Goal: Task Accomplishment & Management: Use online tool/utility

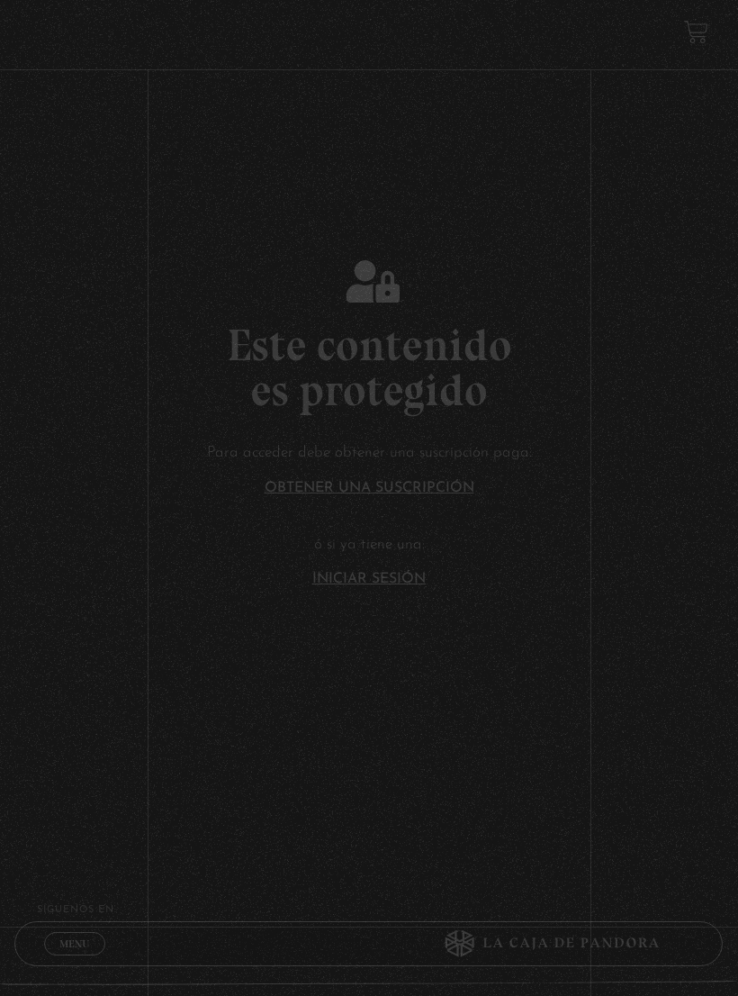
scroll to position [135, 0]
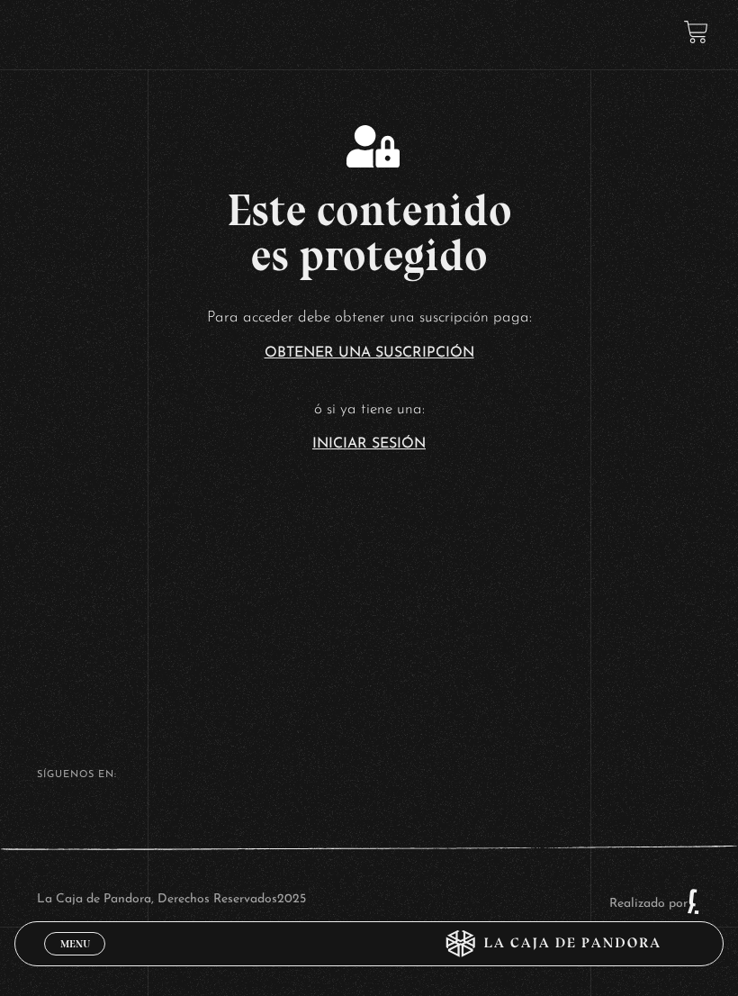
click at [84, 935] on link "Menu Cerrar" at bounding box center [74, 943] width 61 height 23
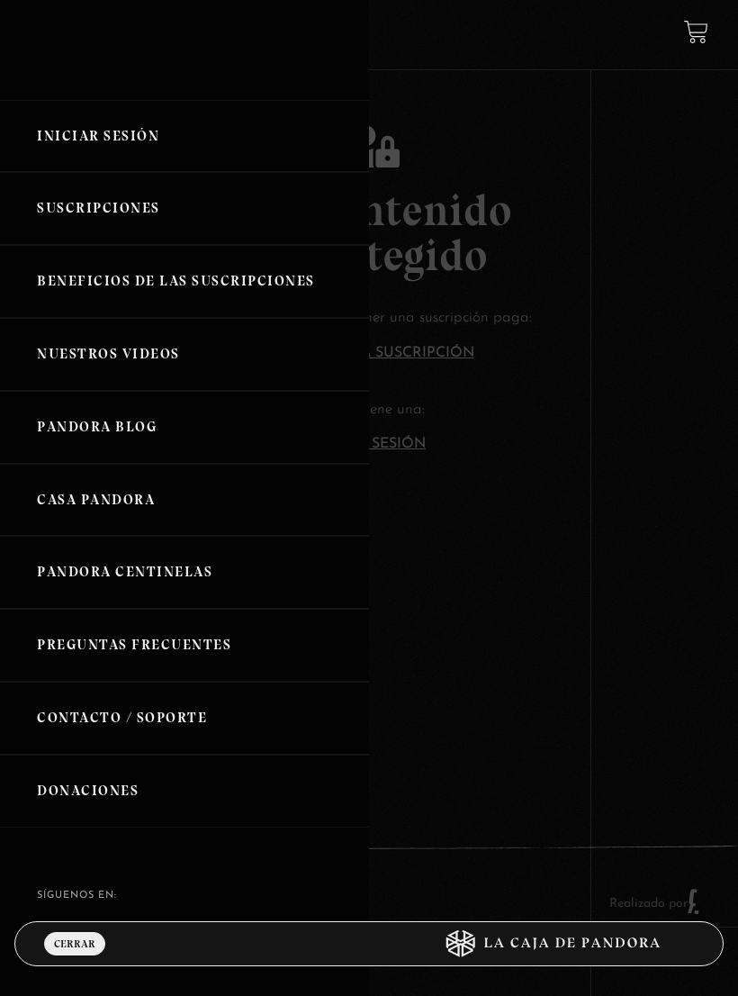
click at [110, 130] on link "Iniciar Sesión" at bounding box center [184, 136] width 369 height 73
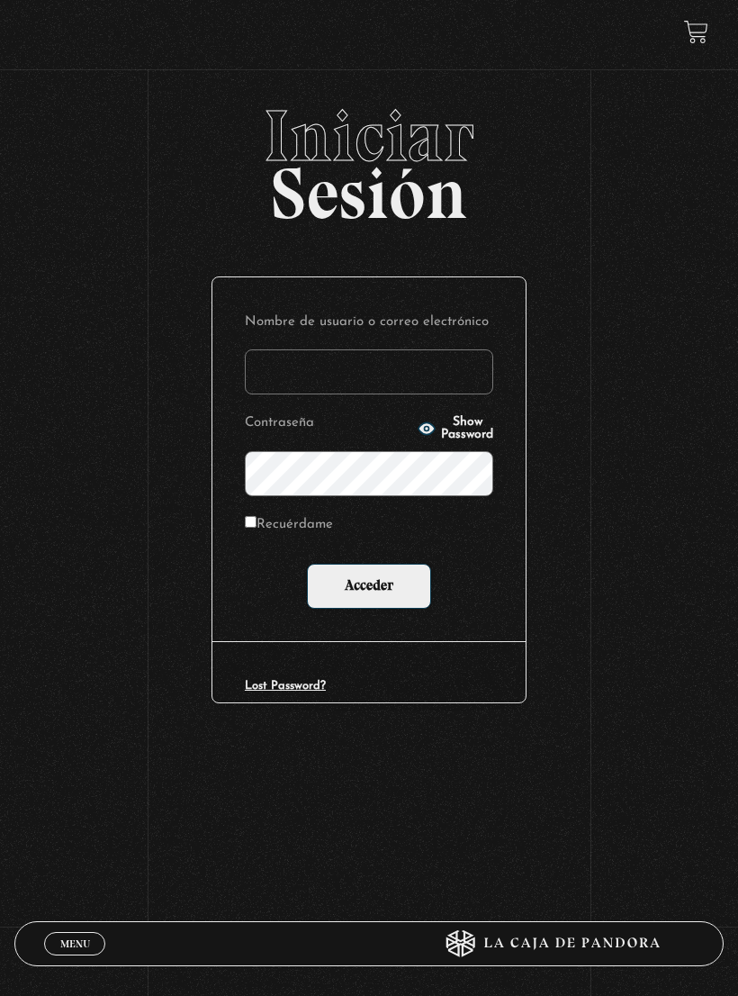
click at [373, 381] on input "Nombre de usuario o correo electrónico" at bounding box center [369, 371] width 249 height 45
type input "alejandramora8@hotmail.es"
click at [441, 427] on span "Show Password" at bounding box center [467, 428] width 52 height 25
click at [456, 433] on span "Hide Password" at bounding box center [467, 428] width 52 height 25
click at [384, 594] on input "Acceder" at bounding box center [369, 586] width 124 height 45
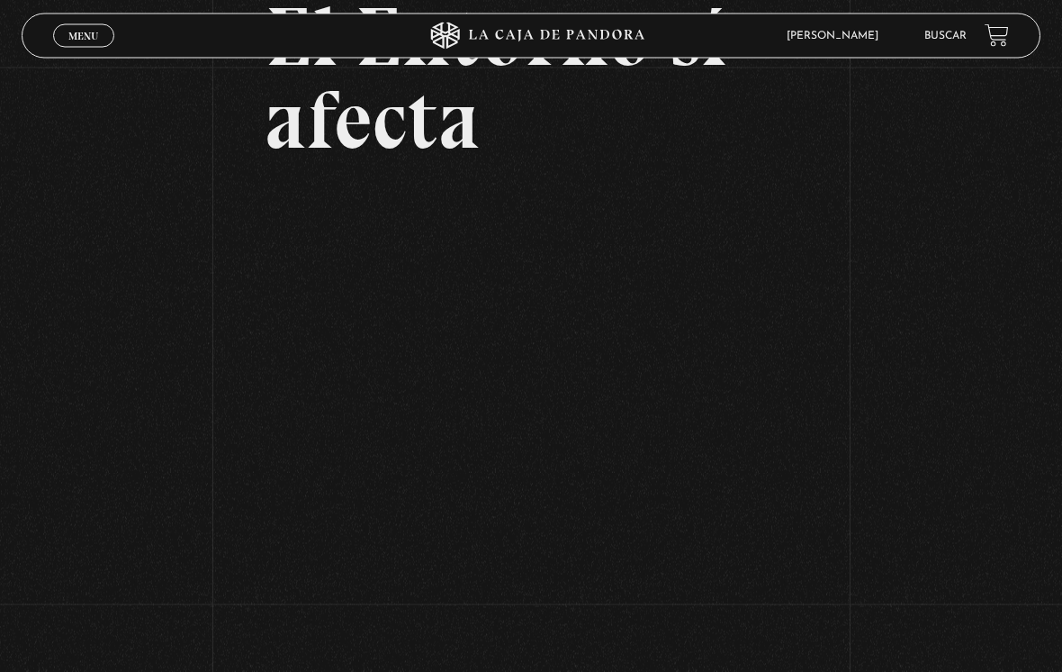
scroll to position [175, 0]
click at [191, 619] on div "Volver Setiembre 4 - 830pm CR El Entorno sí afecta" at bounding box center [531, 441] width 1062 height 1097
click at [192, 601] on div "Volver Setiembre 4 - 830pm CR El Entorno sí afecta" at bounding box center [531, 441] width 1062 height 1097
click at [159, 576] on div "Volver Setiembre 4 - 830pm CR El Entorno sí afecta" at bounding box center [531, 441] width 1062 height 1097
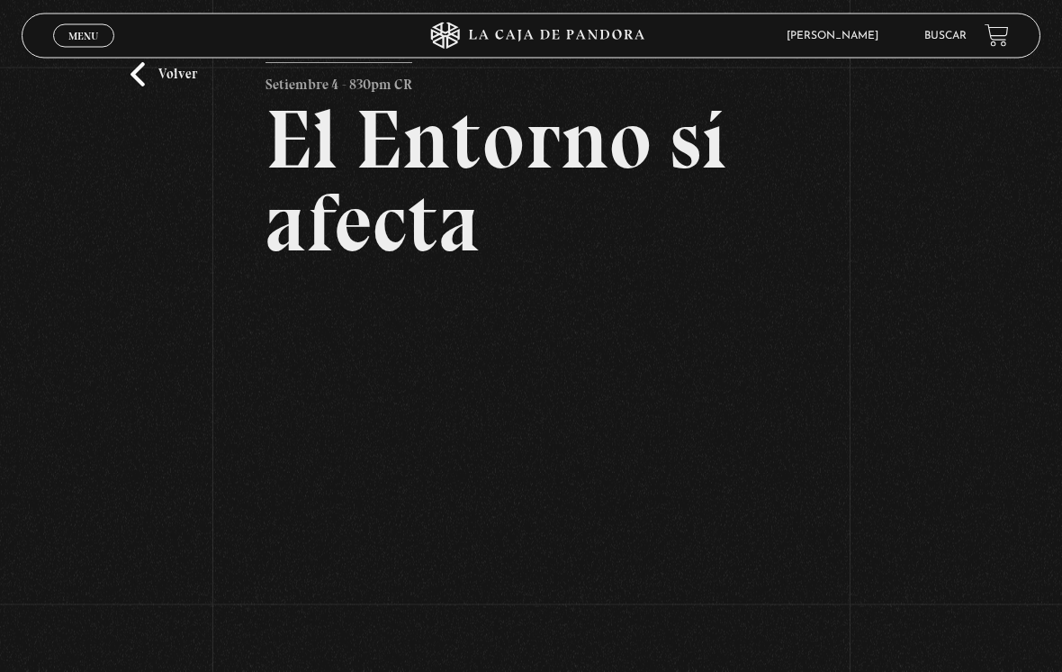
scroll to position [72, 0]
click at [737, 231] on div "Volver Setiembre 4 - 830pm CR El Entorno sí afecta" at bounding box center [531, 543] width 1062 height 1097
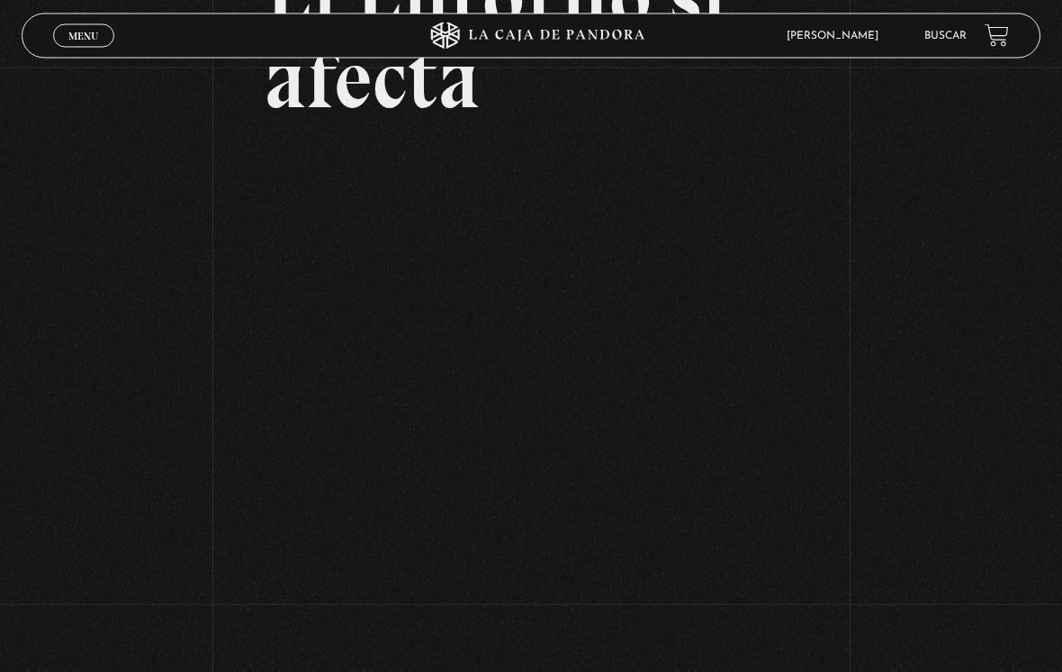
scroll to position [213, 0]
click at [150, 234] on div "Volver Setiembre 4 - 830pm CR El Entorno sí afecta" at bounding box center [531, 402] width 1062 height 1097
